Goal: Task Accomplishment & Management: Use online tool/utility

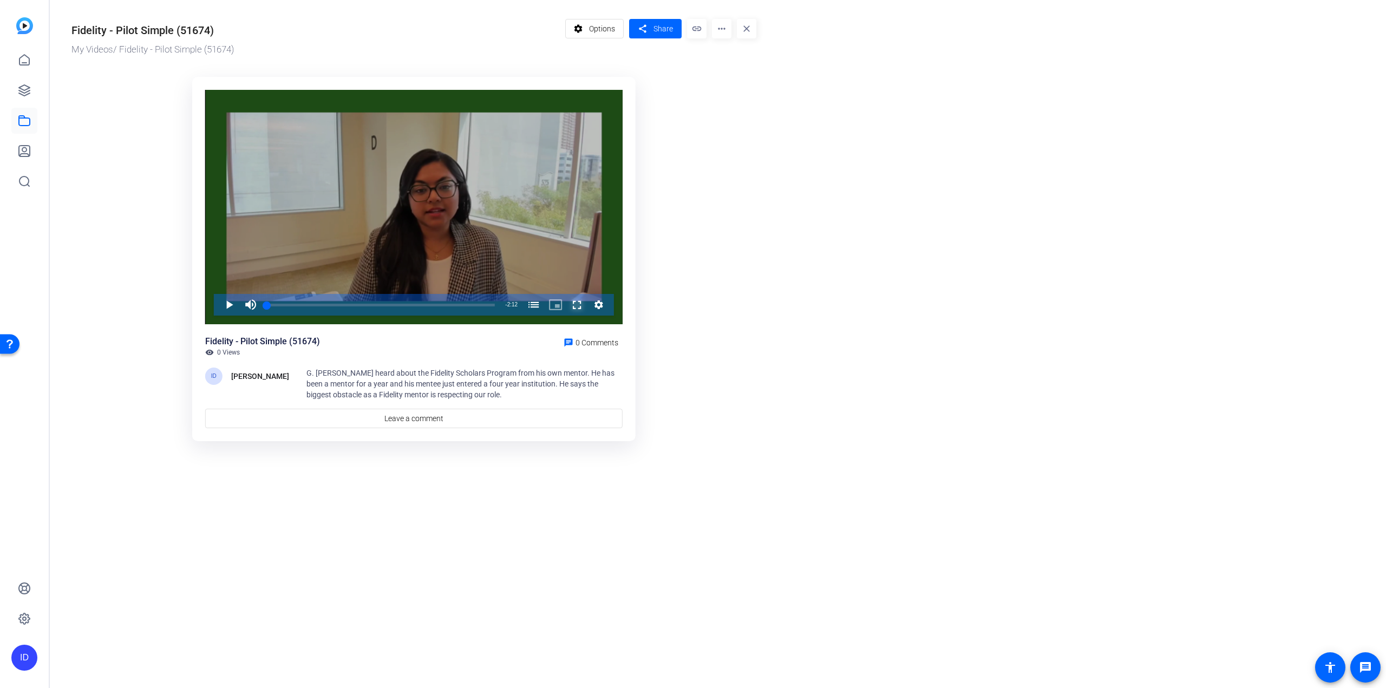
drag, startPoint x: 567, startPoint y: 306, endPoint x: 567, endPoint y: 371, distance: 65.5
click at [566, 306] on span "Video Player" at bounding box center [566, 305] width 0 height 22
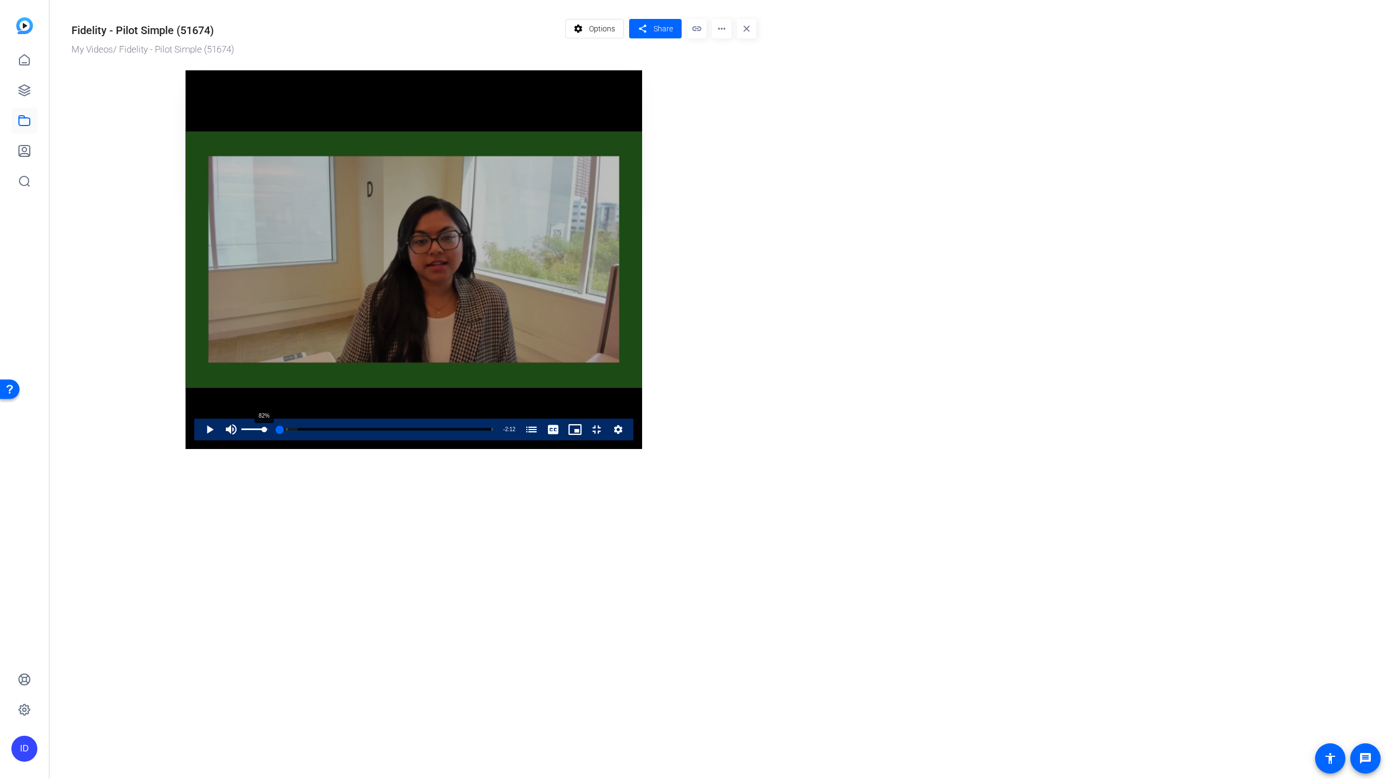
drag, startPoint x: 60, startPoint y: 761, endPoint x: 78, endPoint y: 760, distance: 18.4
click at [241, 441] on div "82%" at bounding box center [254, 430] width 27 height 22
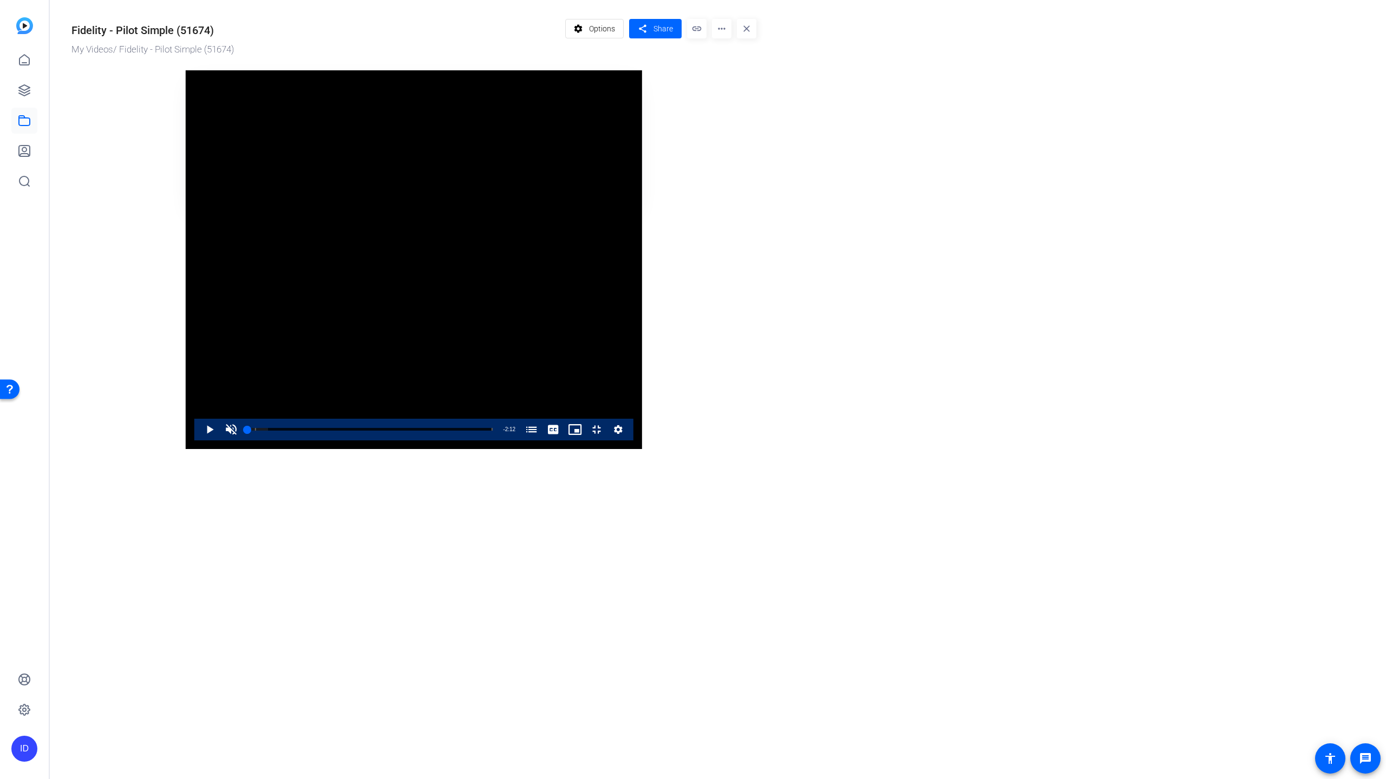
drag, startPoint x: 93, startPoint y: 760, endPoint x: 24, endPoint y: 761, distance: 68.8
click at [194, 441] on div "Play Unmute 0% Current Time 0:00 / Duration 2:12 Loaded : 8.37% 0:00 0:00 What …" at bounding box center [413, 430] width 439 height 22
click at [199, 441] on span "Video Player" at bounding box center [199, 430] width 0 height 22
click at [220, 441] on span "Video Player" at bounding box center [231, 430] width 22 height 22
drag, startPoint x: 109, startPoint y: 760, endPoint x: 6, endPoint y: 765, distance: 103.0
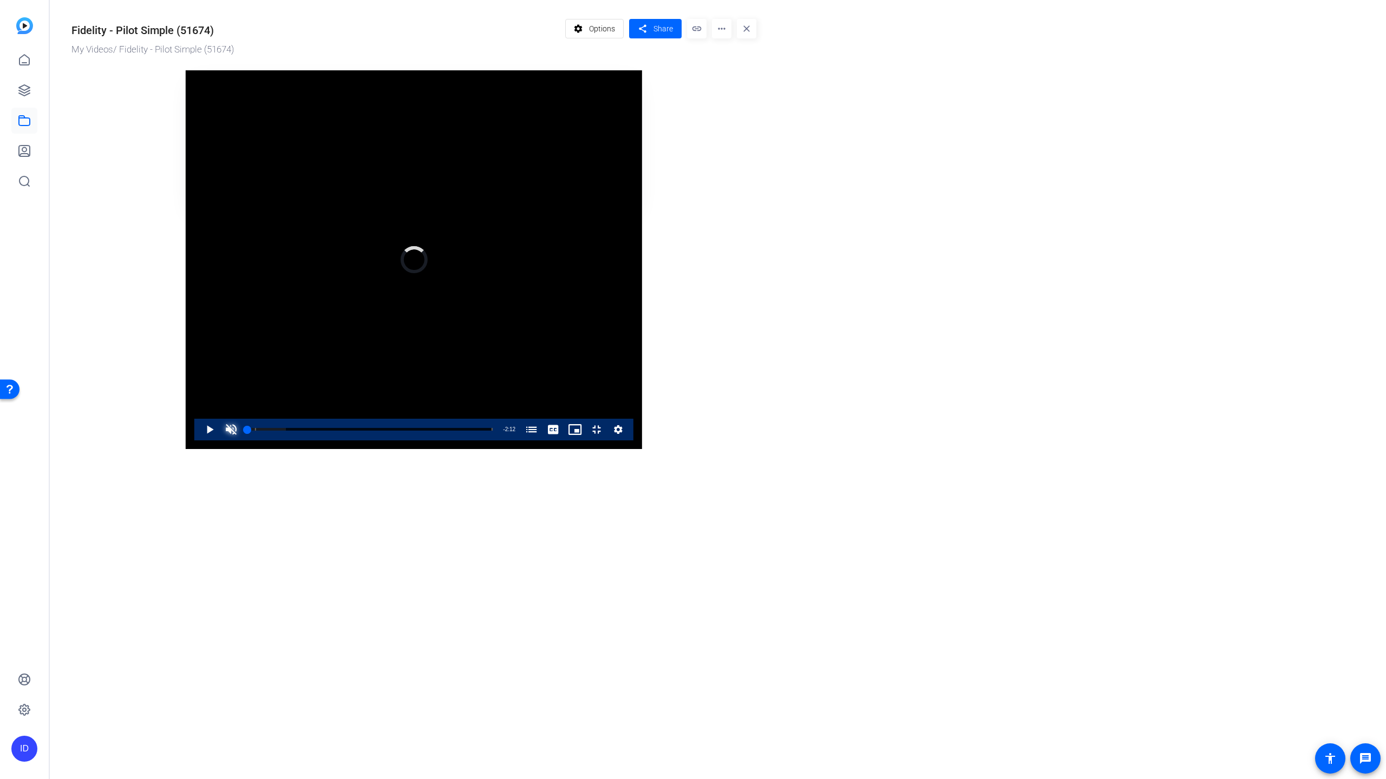
click at [186, 449] on div "Video Player is loading. Play Video Play Unmute 0% Current Time 0:00 / Duration…" at bounding box center [414, 259] width 456 height 379
click at [220, 441] on span "Video Player" at bounding box center [231, 430] width 22 height 22
drag, startPoint x: 92, startPoint y: 759, endPoint x: 53, endPoint y: 760, distance: 39.0
click at [194, 441] on div "Play Unmute 0% Current Time 0:00 / Duration 2:12 Loaded : 30.03% 0:00 0:00 What…" at bounding box center [413, 430] width 439 height 22
drag, startPoint x: 57, startPoint y: 761, endPoint x: 80, endPoint y: 764, distance: 23.5
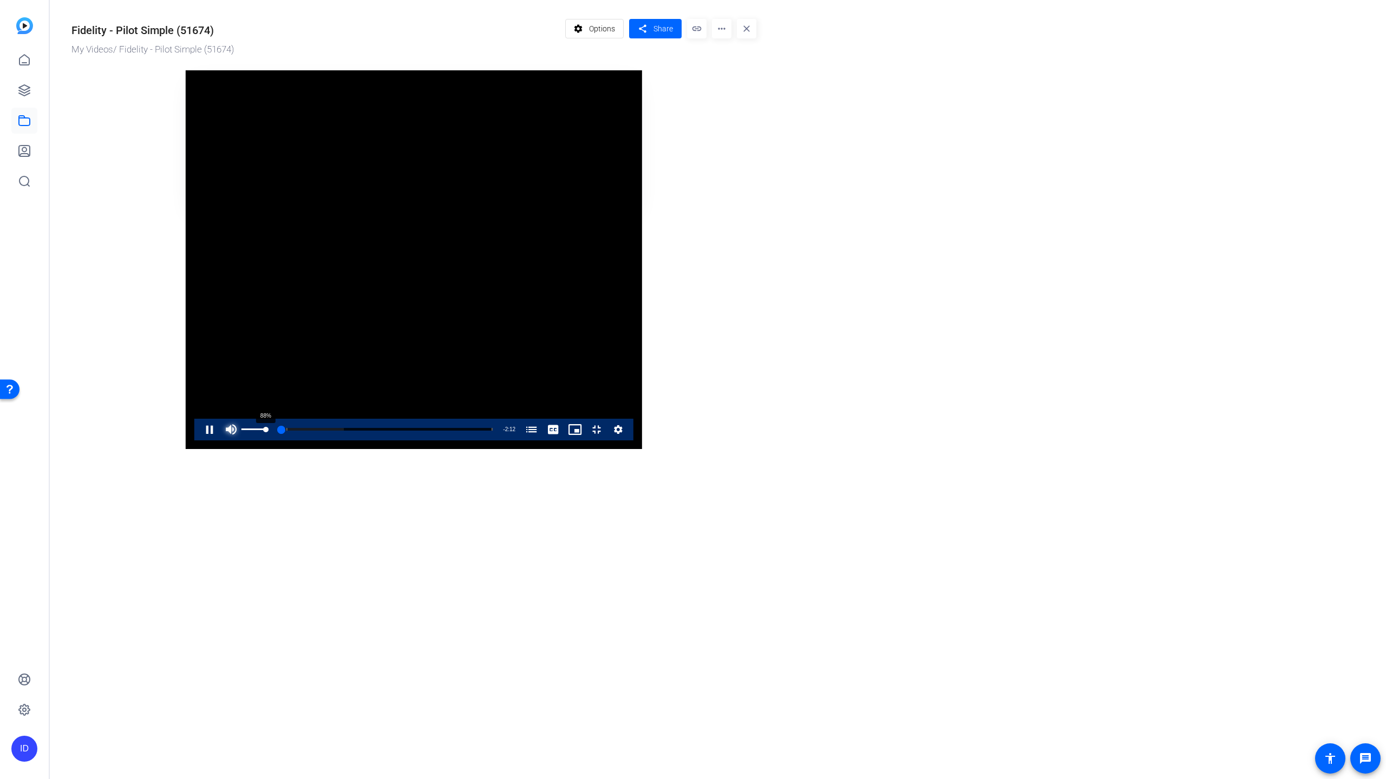
click at [241, 441] on div "88%" at bounding box center [254, 430] width 27 height 22
click at [199, 441] on span "Video Player" at bounding box center [199, 430] width 0 height 22
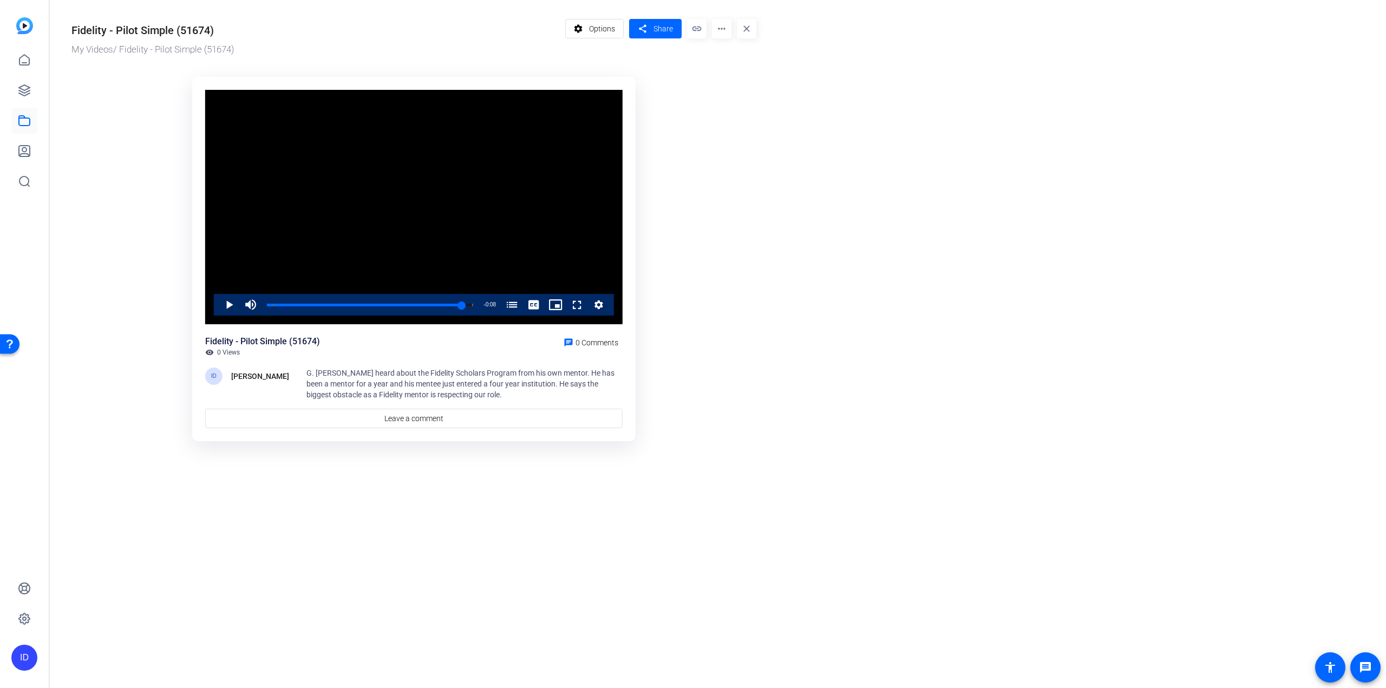
click at [722, 30] on mat-icon "more_horiz" at bounding box center [721, 28] width 19 height 19
drag, startPoint x: 759, startPoint y: 54, endPoint x: 759, endPoint y: 60, distance: 6.5
click at [759, 60] on div "Analytics Edit in Creator Manage Hubs Download Extract Audio Extract MP4 Delete" at bounding box center [743, 88] width 62 height 100
click at [759, 60] on div "Fidelity - Pilot Simple (51674) My Videos / Fidelity - Pilot Simple (51674) set…" at bounding box center [408, 228] width 717 height 457
click at [718, 27] on mat-icon "more_horiz" at bounding box center [721, 28] width 19 height 19
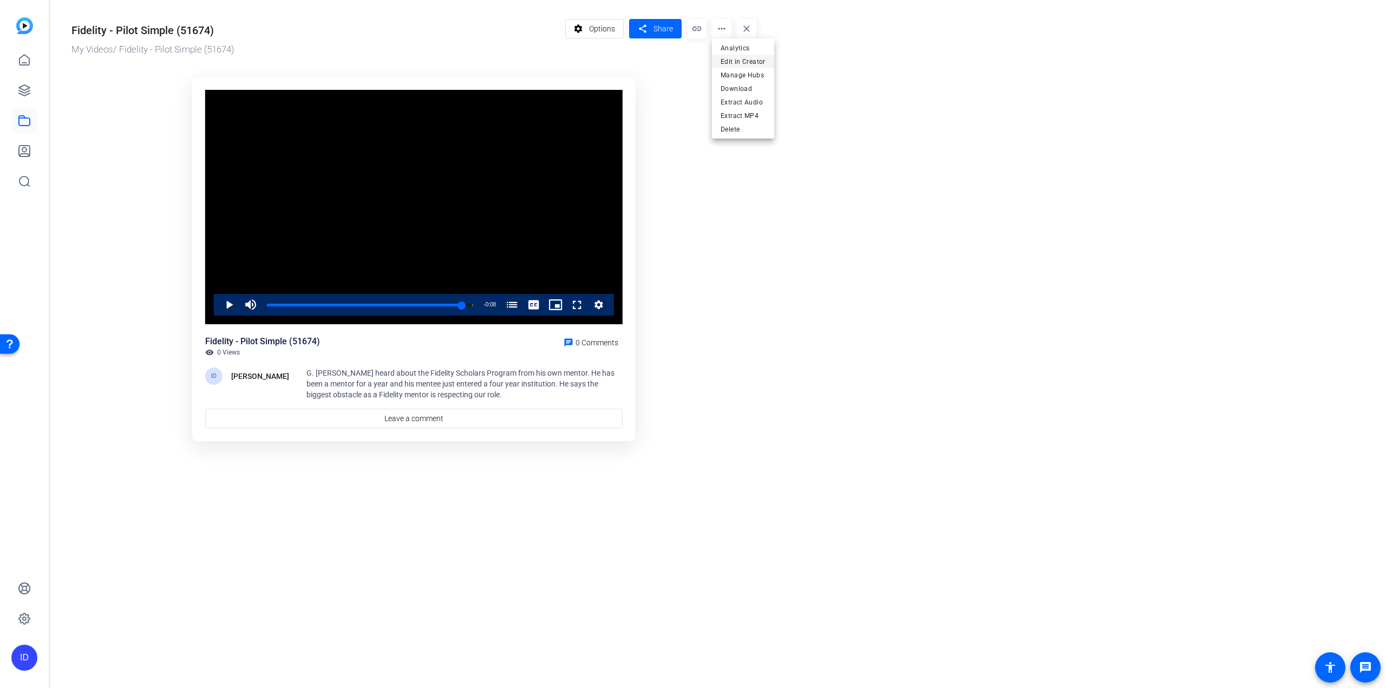
click at [722, 61] on span "Edit in Creator" at bounding box center [742, 61] width 45 height 13
